Goal: Task Accomplishment & Management: Use online tool/utility

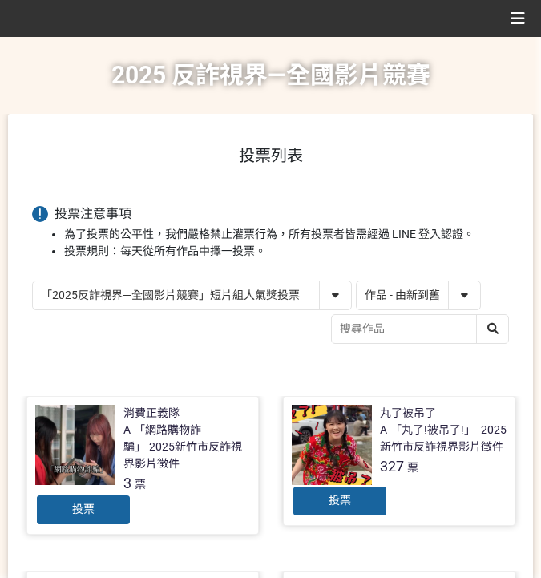
select select "13146"
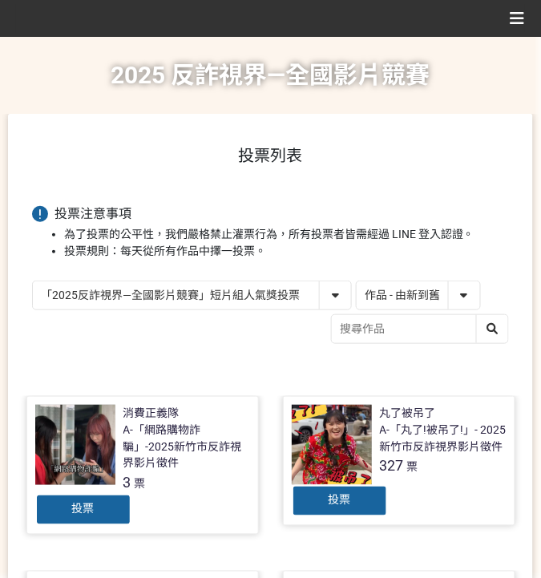
click at [438, 289] on select "作品 - 由新到舊 作品 - 由舊到新 票數 - 由多到少 票數 - 由少到多" at bounding box center [418, 295] width 123 height 28
select select "vote"
click at [357, 281] on select "作品 - 由新到舊 作品 - 由舊到新 票數 - 由多到少 票數 - 由少到多" at bounding box center [418, 295] width 123 height 28
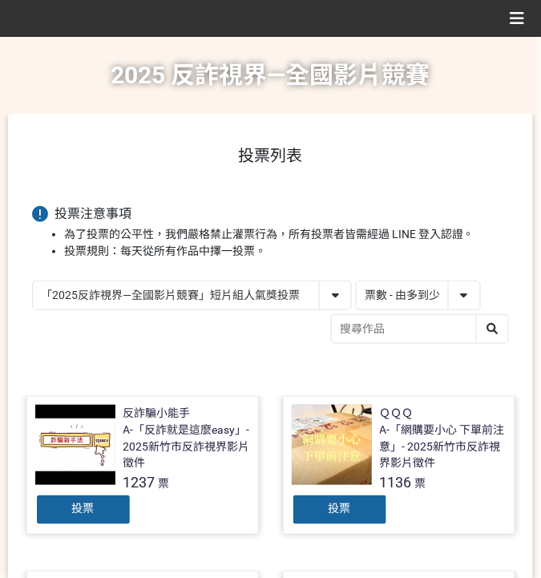
click at [326, 494] on div "投票" at bounding box center [340, 510] width 96 height 32
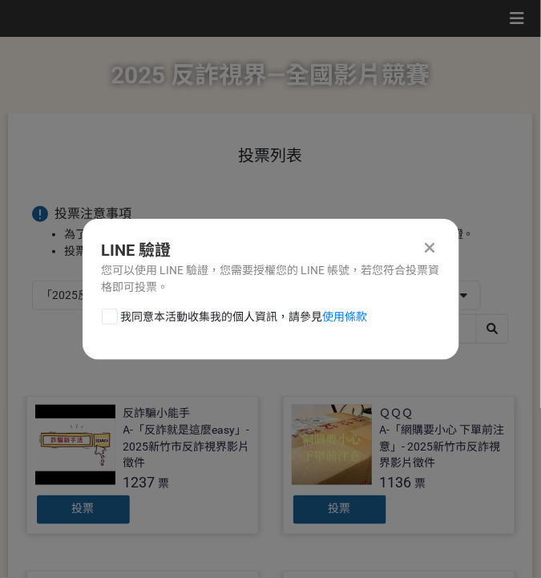
click at [187, 316] on span "我同意本活動收集我的個人資訊，請參見 使用條款" at bounding box center [244, 317] width 247 height 17
click at [113, 316] on input "我同意本活動收集我的個人資訊，請參見 使用條款" at bounding box center [108, 316] width 10 height 10
checkbox input "false"
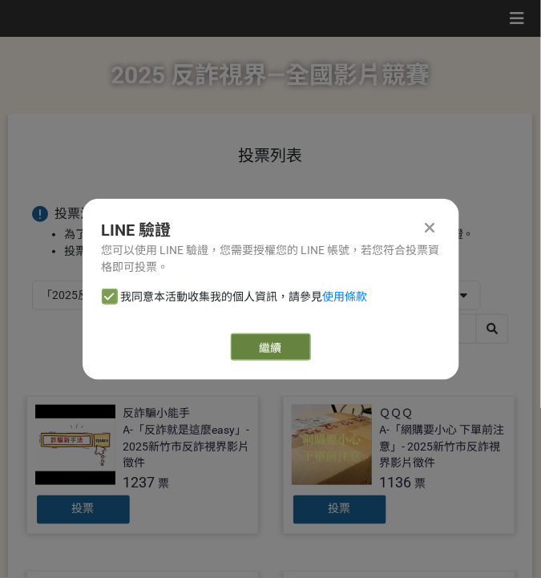
click at [287, 351] on link "繼續" at bounding box center [271, 347] width 80 height 27
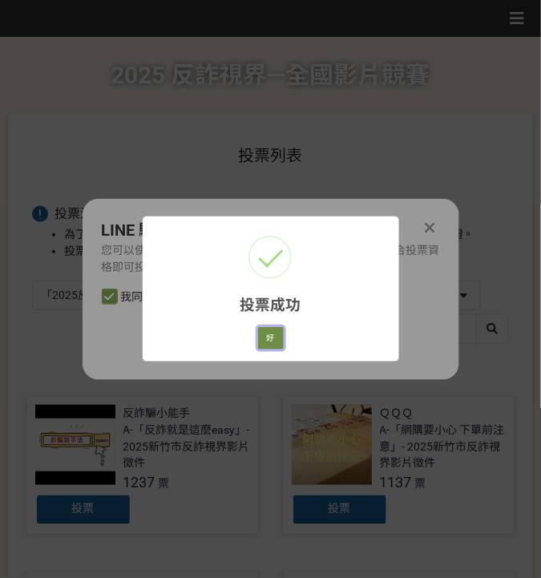
click at [273, 338] on button "好" at bounding box center [271, 338] width 26 height 22
